Goal: Information Seeking & Learning: Learn about a topic

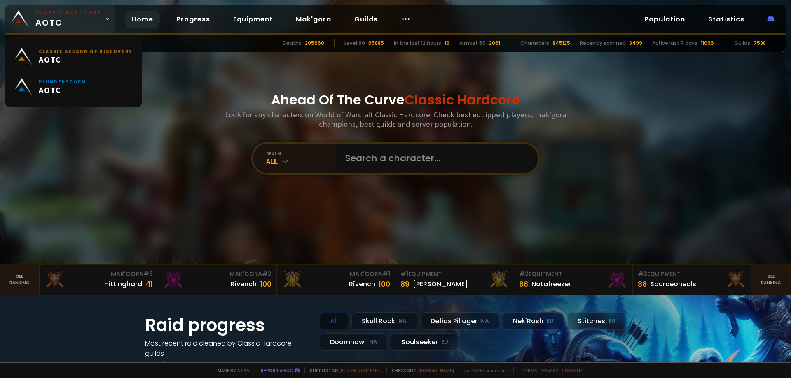
click at [99, 20] on link "Classic Hardcore AOTC" at bounding box center [60, 19] width 110 height 28
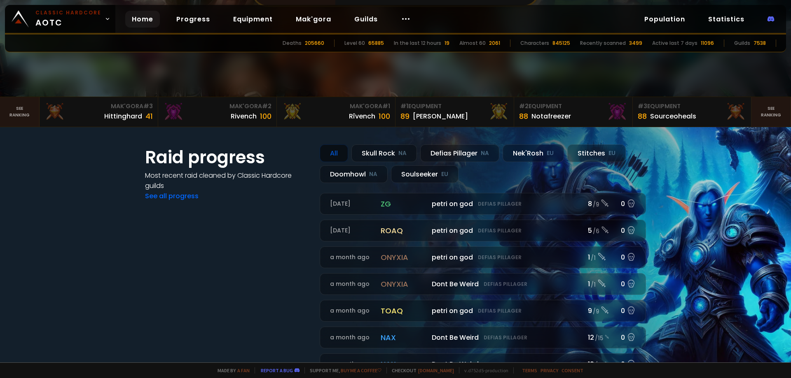
scroll to position [165, 0]
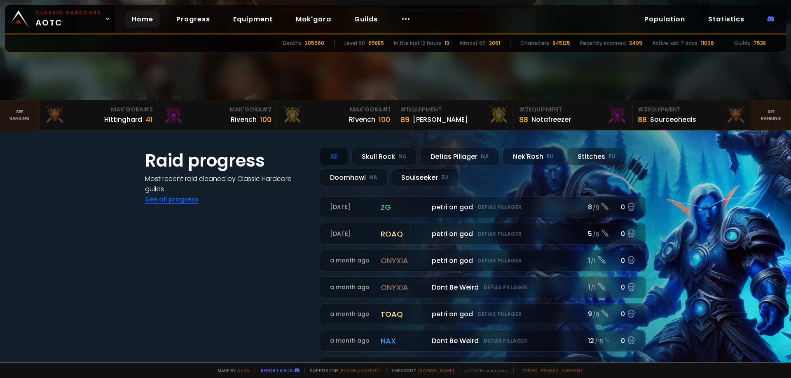
click at [178, 203] on link "See all progress" at bounding box center [172, 199] width 54 height 9
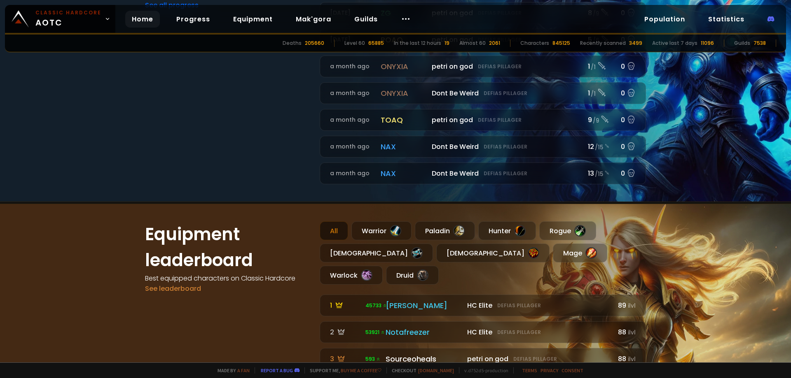
scroll to position [371, 0]
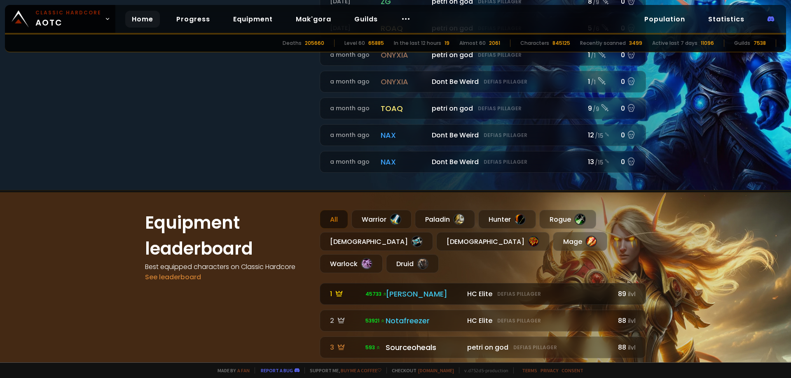
click at [390, 289] on div "[PERSON_NAME]" at bounding box center [423, 294] width 77 height 11
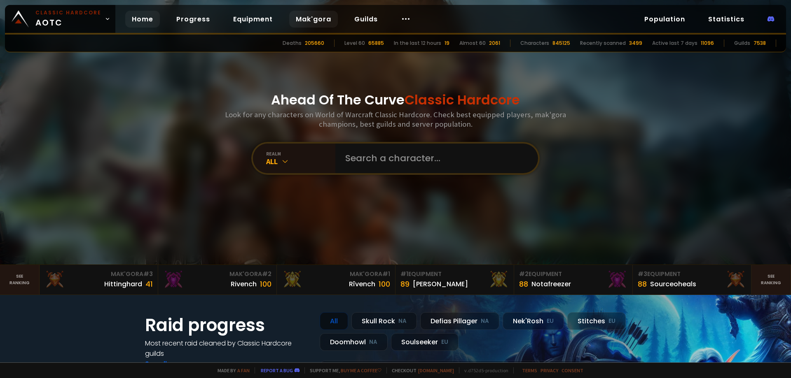
click at [309, 18] on link "Mak'gora" at bounding box center [313, 19] width 49 height 17
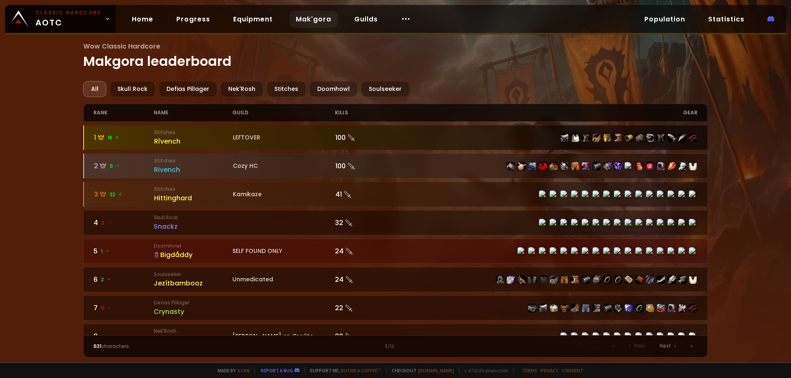
click at [171, 143] on div "Rîvench" at bounding box center [193, 141] width 79 height 10
